Goal: Task Accomplishment & Management: Use online tool/utility

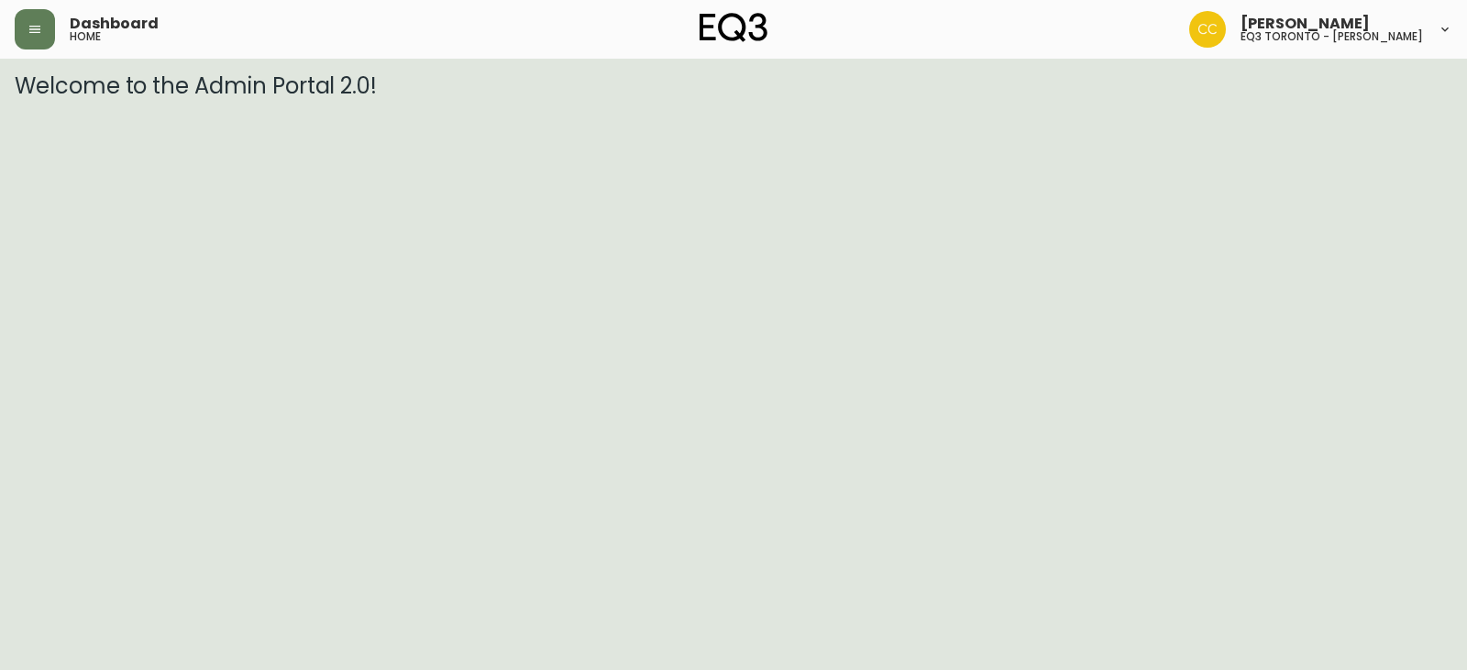
click at [79, 31] on h5 "home" at bounding box center [85, 36] width 31 height 11
drag, startPoint x: 40, startPoint y: 27, endPoint x: 52, endPoint y: 25, distance: 12.1
click at [41, 27] on icon "button" at bounding box center [35, 29] width 15 height 15
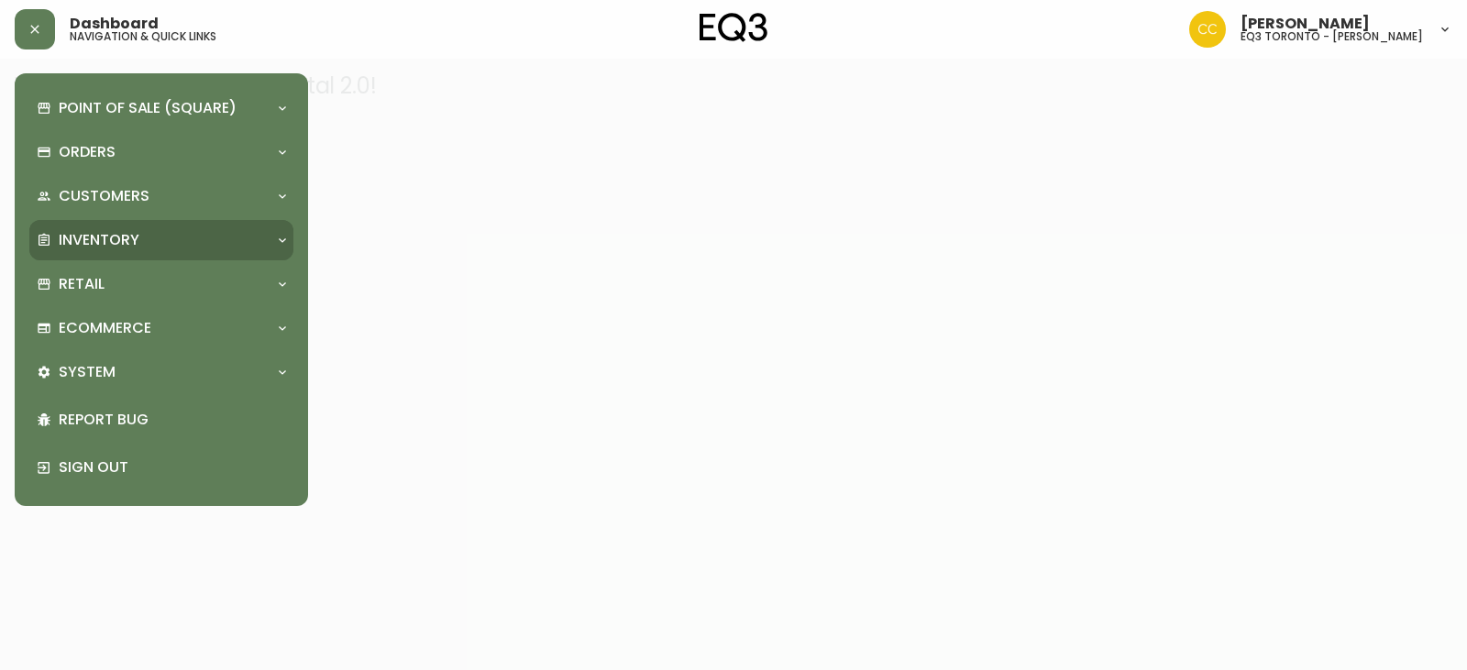
click at [218, 249] on div "Inventory" at bounding box center [152, 240] width 231 height 20
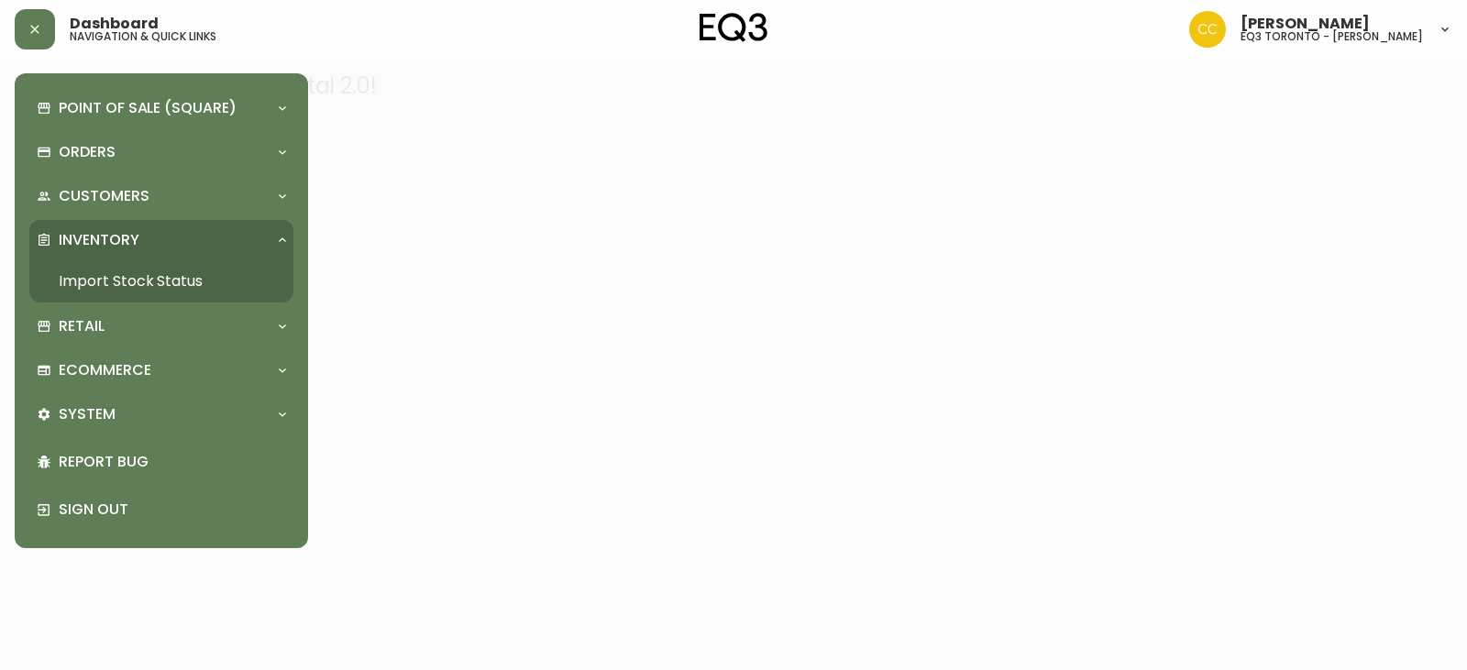
click at [209, 292] on link "Import Stock Status" at bounding box center [161, 281] width 264 height 42
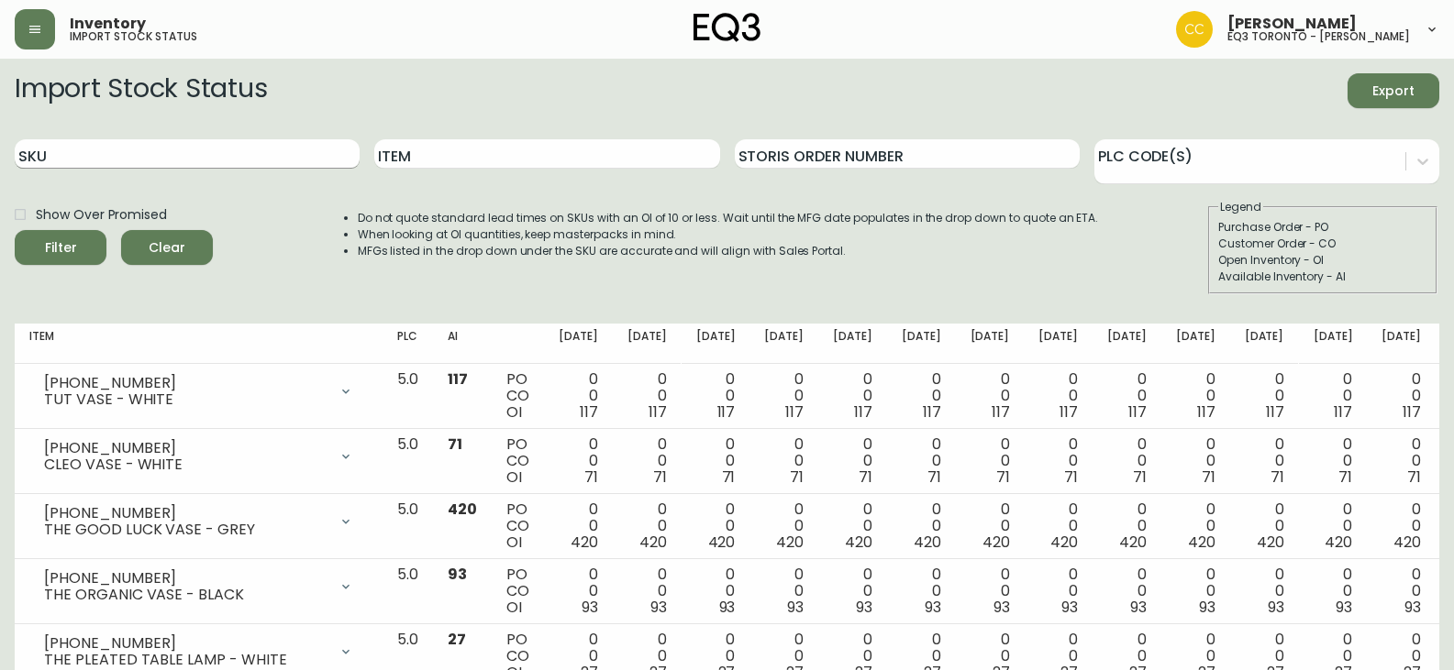
click at [252, 153] on input "SKU" at bounding box center [187, 153] width 345 height 29
paste input "3140-9416-8"
click at [15, 230] on button "Filter" at bounding box center [61, 247] width 92 height 35
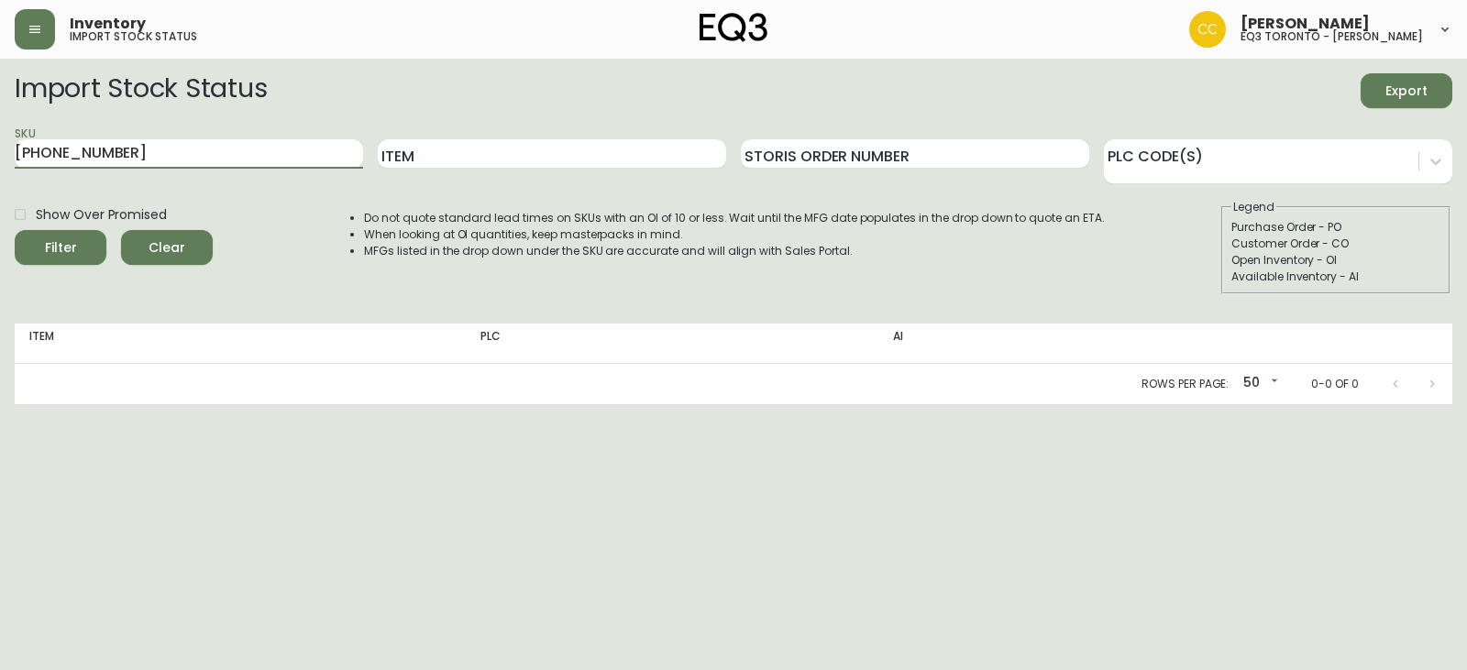
drag, startPoint x: 53, startPoint y: 163, endPoint x: 0, endPoint y: 165, distance: 53.2
click at [0, 165] on main "Import Stock Status Export SKU 3140-9416-8 Item Storis Order Number PLC Code(s)…" at bounding box center [733, 232] width 1467 height 346
paste input "7"
click at [15, 230] on button "Filter" at bounding box center [61, 247] width 92 height 35
drag, startPoint x: 113, startPoint y: 149, endPoint x: 5, endPoint y: 155, distance: 108.4
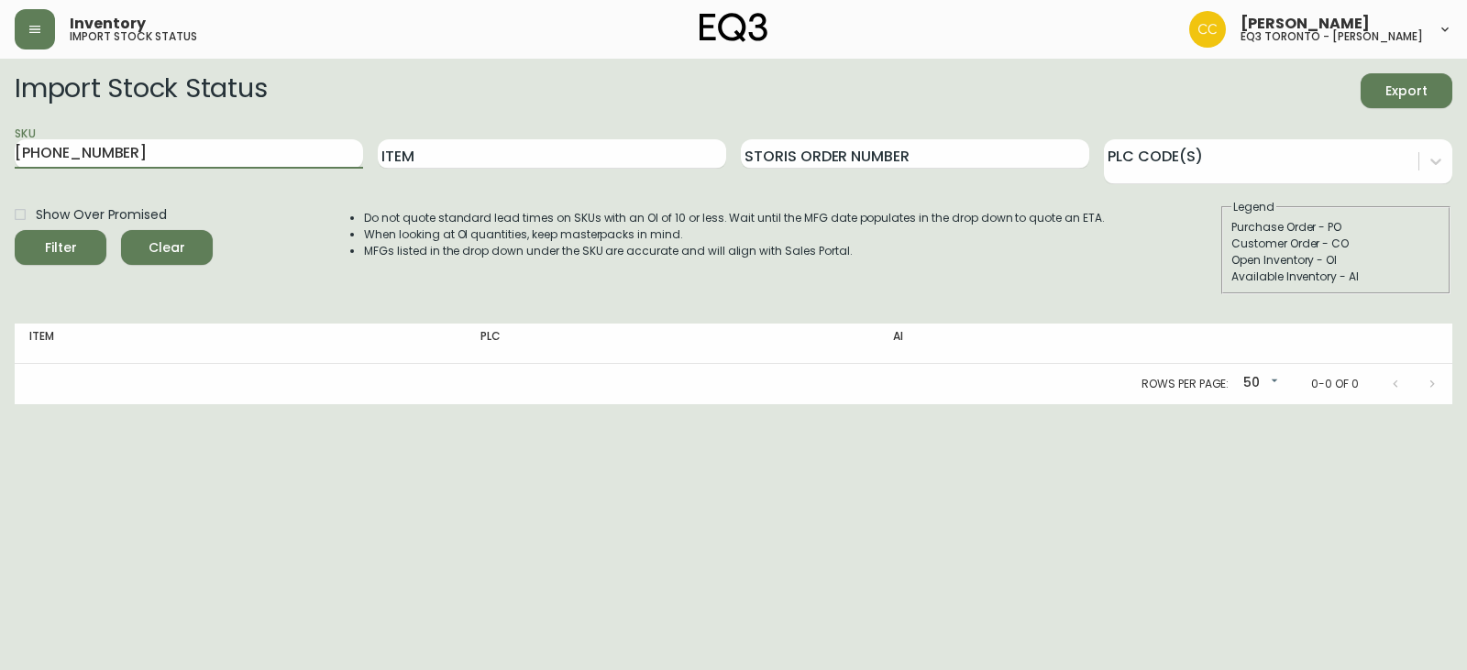
click at [5, 155] on main "Import Stock Status Export SKU 3140-9416-7 Item Storis Order Number PLC Code(s)…" at bounding box center [733, 232] width 1467 height 346
paste input "5-8"
click at [15, 230] on button "Filter" at bounding box center [61, 247] width 92 height 35
drag, startPoint x: 227, startPoint y: 164, endPoint x: 0, endPoint y: 163, distance: 226.5
click at [0, 163] on main "Import Stock Status Export SKU 3140-9415-8 Item Storis Order Number PLC Code(s)…" at bounding box center [733, 232] width 1467 height 346
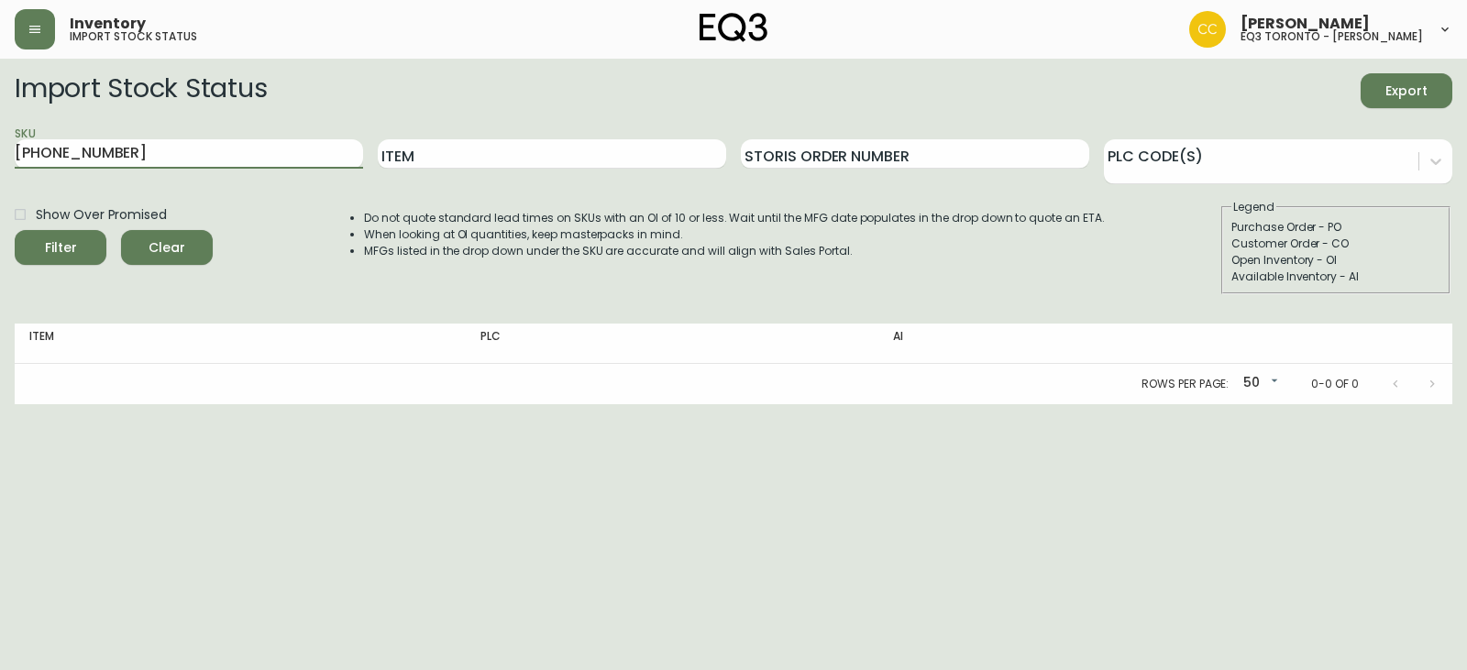
paste input "7"
type input "3140-9415-7"
click at [15, 230] on button "Filter" at bounding box center [61, 247] width 92 height 35
drag, startPoint x: 209, startPoint y: 158, endPoint x: 0, endPoint y: 138, distance: 210.1
click at [0, 138] on main "Import Stock Status Export SKU 3140-9415-7 Item Storis Order Number PLC Code(s)…" at bounding box center [733, 232] width 1467 height 346
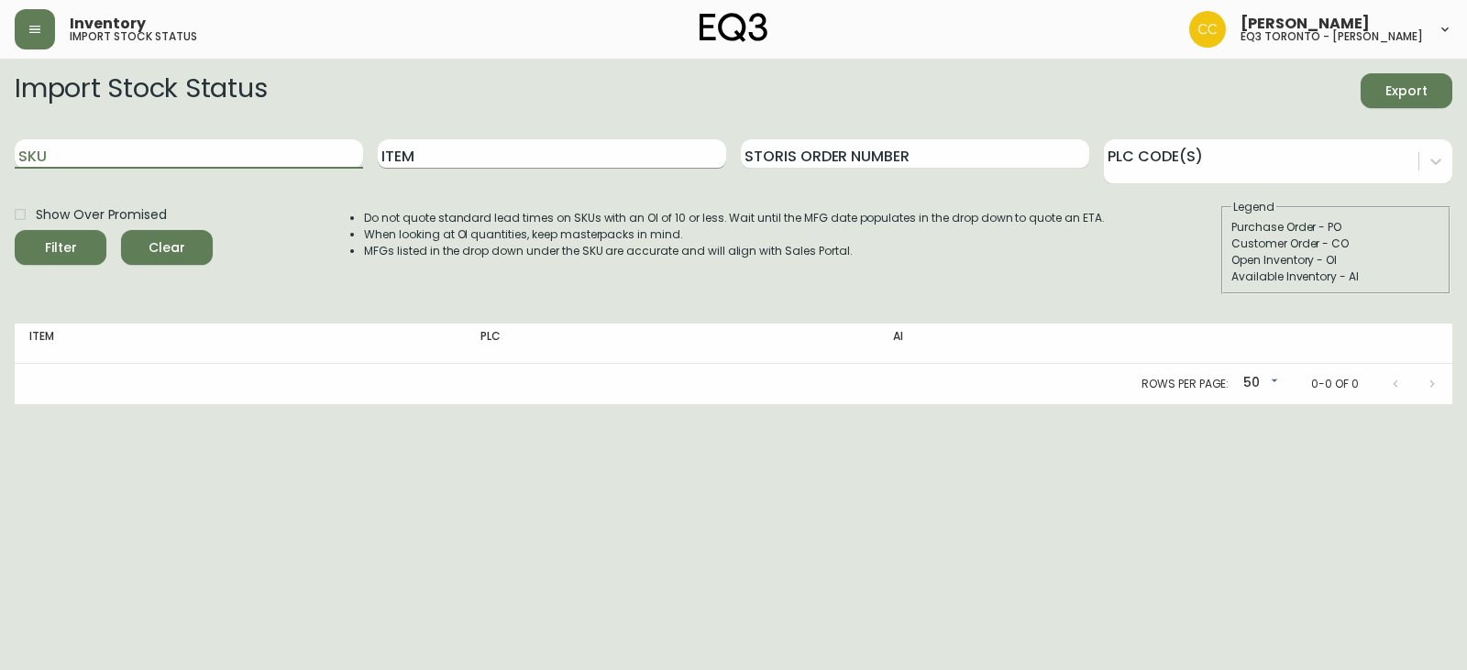
click at [445, 162] on input "Item" at bounding box center [552, 153] width 349 height 29
type input "HARDY"
click at [15, 230] on button "Filter" at bounding box center [61, 247] width 92 height 35
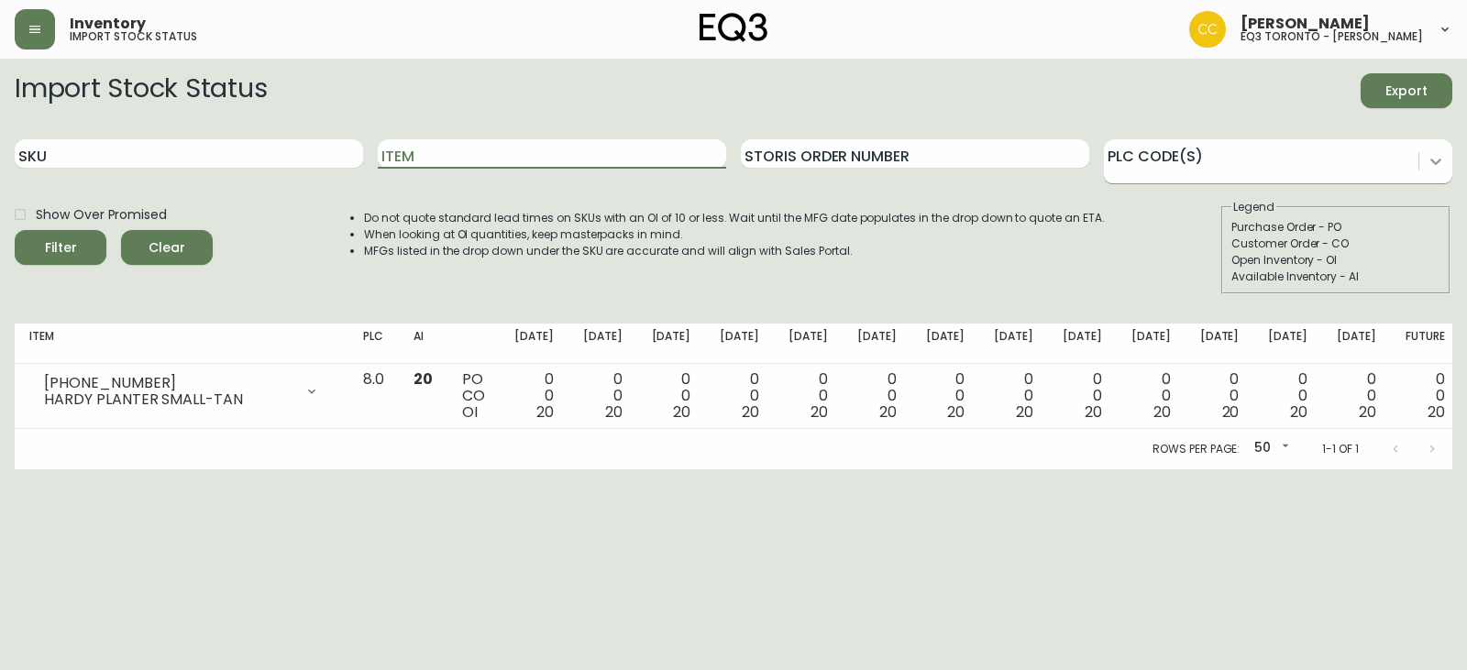
click at [1432, 156] on icon at bounding box center [1436, 161] width 18 height 18
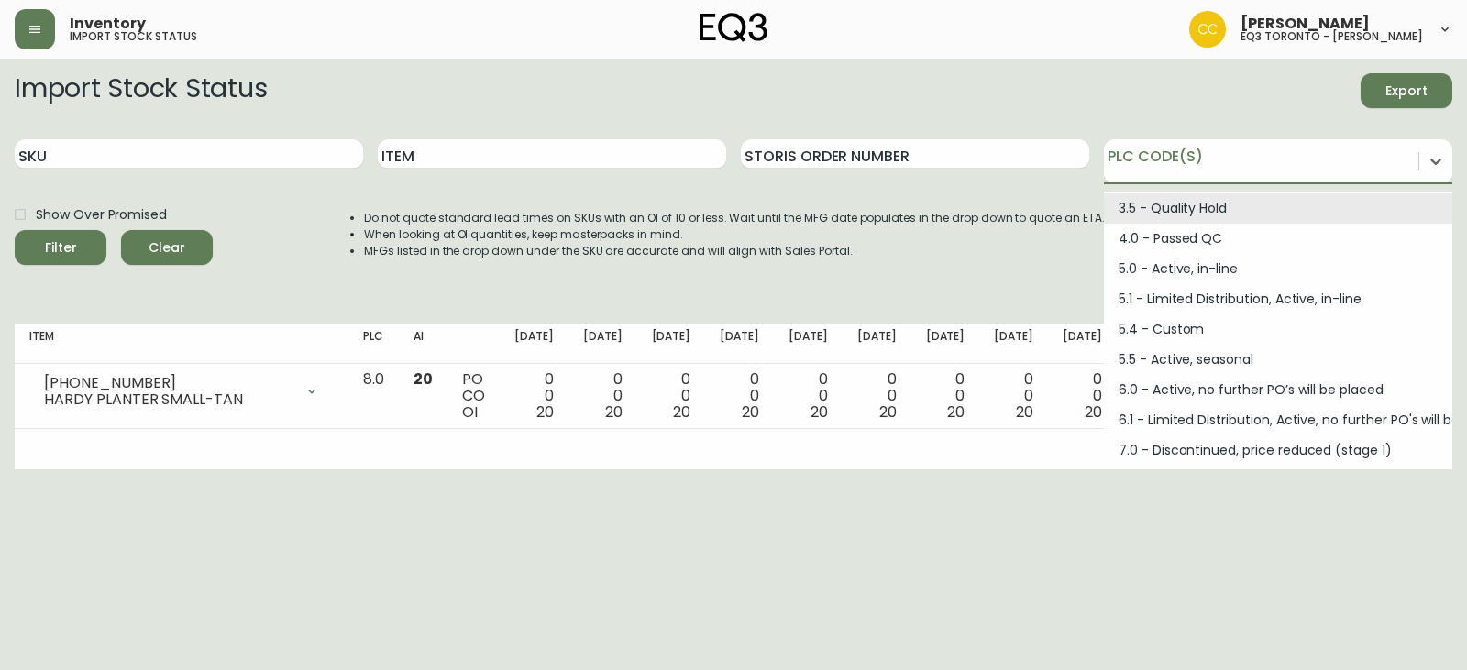
scroll to position [247, 0]
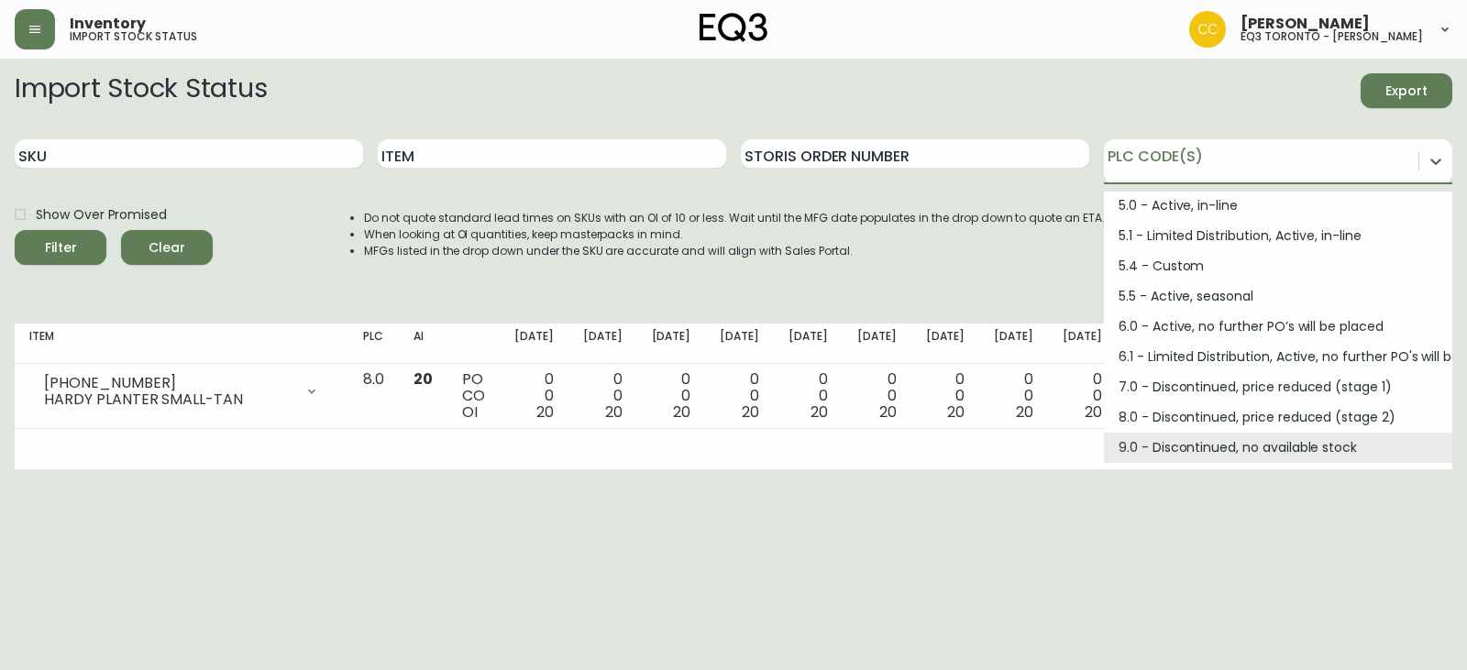
click at [1206, 470] on html "Inventory import stock status Colin Cook eq3 toronto - hanna Import Stock Statu…" at bounding box center [733, 235] width 1467 height 470
